Goal: Task Accomplishment & Management: Use online tool/utility

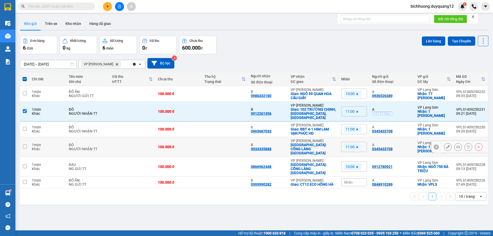
drag, startPoint x: 24, startPoint y: 140, endPoint x: 24, endPoint y: 129, distance: 11.0
click at [24, 145] on input "checkbox" at bounding box center [25, 147] width 4 height 4
checkbox input "true"
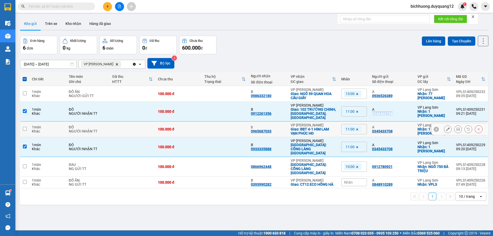
drag, startPoint x: 24, startPoint y: 125, endPoint x: 114, endPoint y: 110, distance: 91.2
click at [25, 127] on input "checkbox" at bounding box center [25, 129] width 4 height 4
checkbox input "true"
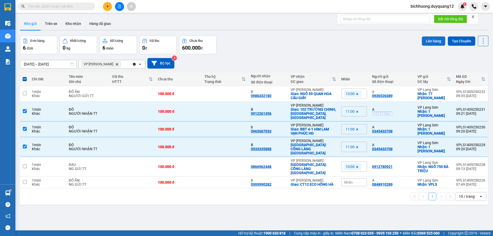
click at [426, 44] on button "Lên hàng" at bounding box center [433, 40] width 23 height 9
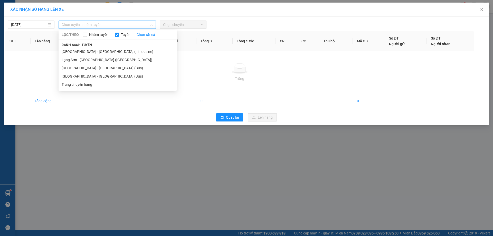
click at [135, 26] on span "Chọn tuyến - nhóm tuyến" at bounding box center [107, 25] width 91 height 8
drag, startPoint x: 95, startPoint y: 62, endPoint x: 118, endPoint y: 62, distance: 22.6
click at [96, 62] on li "Lạng Sơn - [GEOGRAPHIC_DATA] ([GEOGRAPHIC_DATA])" at bounding box center [118, 60] width 118 height 8
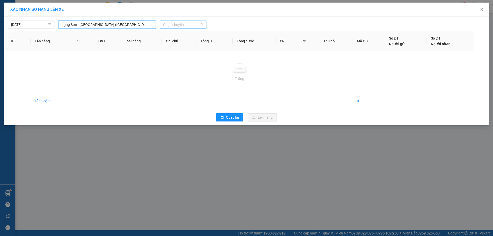
click at [201, 26] on span "Chọn chuyến" at bounding box center [183, 25] width 40 height 8
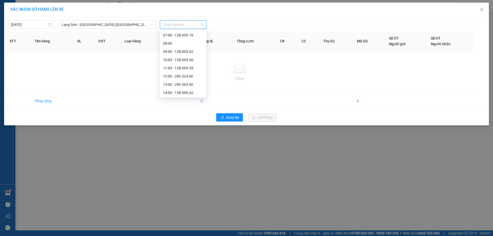
scroll to position [33, 0]
click at [127, 24] on span "Lạng Sơn - [GEOGRAPHIC_DATA] ([GEOGRAPHIC_DATA])" at bounding box center [107, 25] width 91 height 8
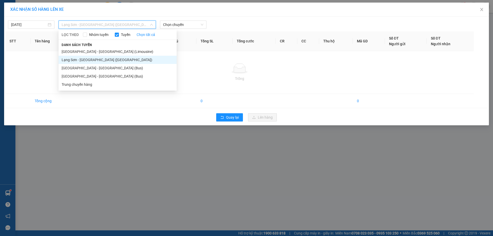
drag, startPoint x: 84, startPoint y: 78, endPoint x: 178, endPoint y: 69, distance: 93.7
click at [85, 78] on li "[GEOGRAPHIC_DATA] - [GEOGRAPHIC_DATA] (Bus)" at bounding box center [118, 76] width 118 height 8
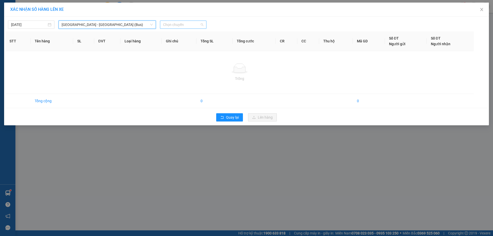
click at [198, 26] on span "Chọn chuyến" at bounding box center [183, 25] width 40 height 8
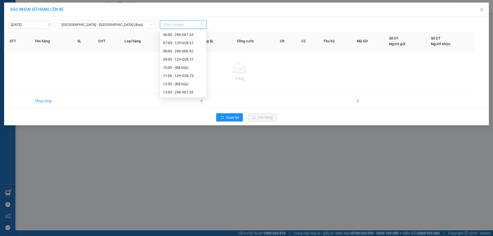
scroll to position [25, 0]
click at [175, 77] on div "11:00 - 12H-028.73" at bounding box center [183, 75] width 40 height 6
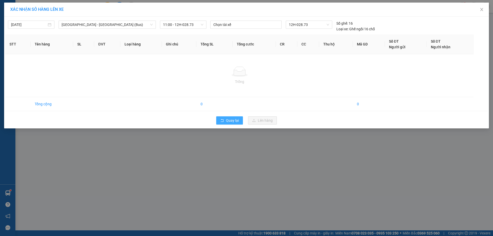
click at [241, 122] on button "Quay lại" at bounding box center [229, 120] width 27 height 8
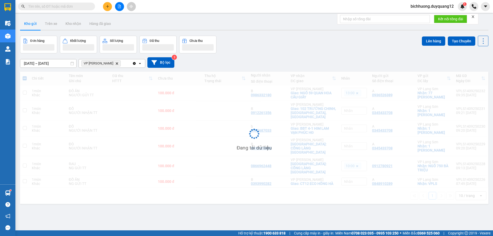
drag, startPoint x: 241, startPoint y: 122, endPoint x: 238, endPoint y: 121, distance: 4.1
click at [237, 121] on div "Đang tải dữ liệu" at bounding box center [254, 138] width 469 height 132
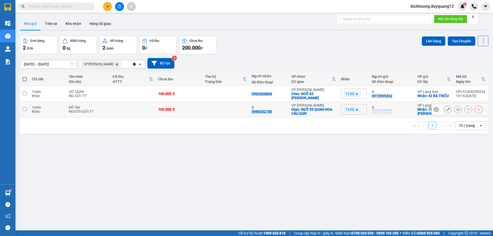
drag, startPoint x: 370, startPoint y: 111, endPoint x: 394, endPoint y: 114, distance: 24.5
click at [394, 114] on td "A 0936526389" at bounding box center [392, 110] width 46 height 16
checkbox input "true"
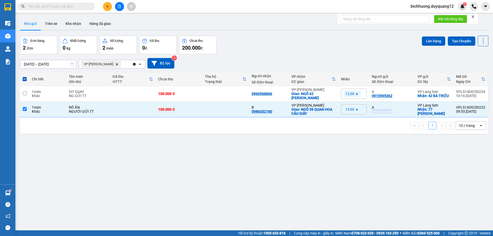
copy div "0936526389"
